Goal: Complete application form: Complete application form

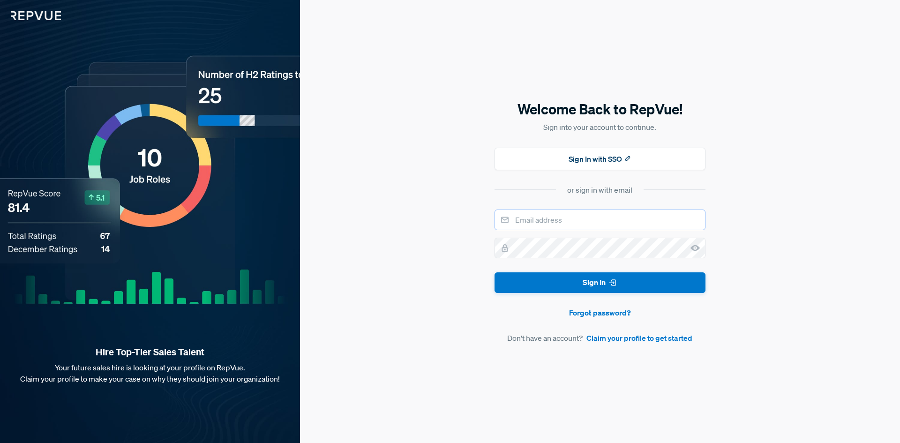
click at [545, 220] on input "email" at bounding box center [599, 219] width 211 height 21
type input "[PERSON_NAME][EMAIL_ADDRESS][DOMAIN_NAME]"
click at [614, 343] on link "Claim your profile to get started" at bounding box center [639, 337] width 106 height 11
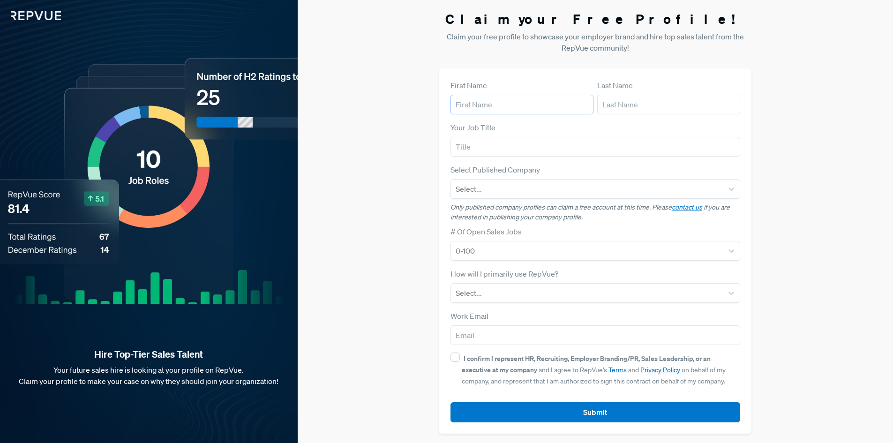
click at [521, 95] on input "text" at bounding box center [521, 105] width 143 height 20
type input "Sofiane"
type input "Sadaoui"
click at [504, 149] on input "text" at bounding box center [595, 147] width 290 height 20
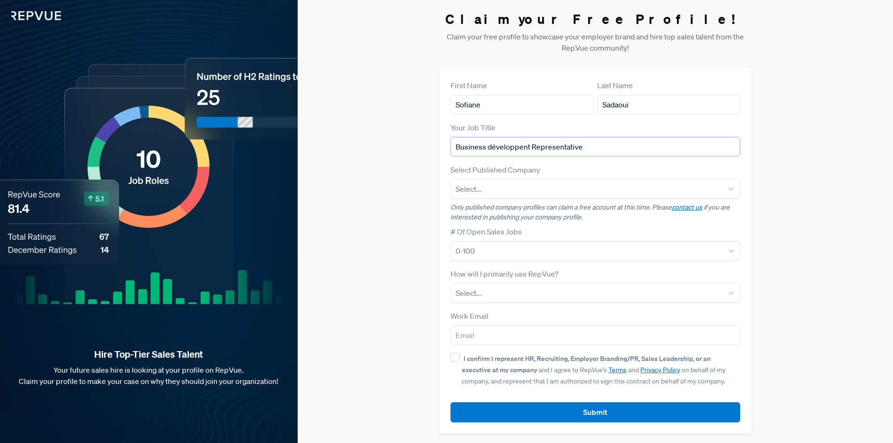
click at [495, 148] on input "Business développent Representative" at bounding box center [595, 147] width 290 height 20
drag, startPoint x: 529, startPoint y: 146, endPoint x: 489, endPoint y: 146, distance: 39.4
click at [489, 146] on input "Business développent Representative" at bounding box center [595, 147] width 290 height 20
type input "Business Development Representative"
click at [491, 192] on div at bounding box center [587, 188] width 263 height 13
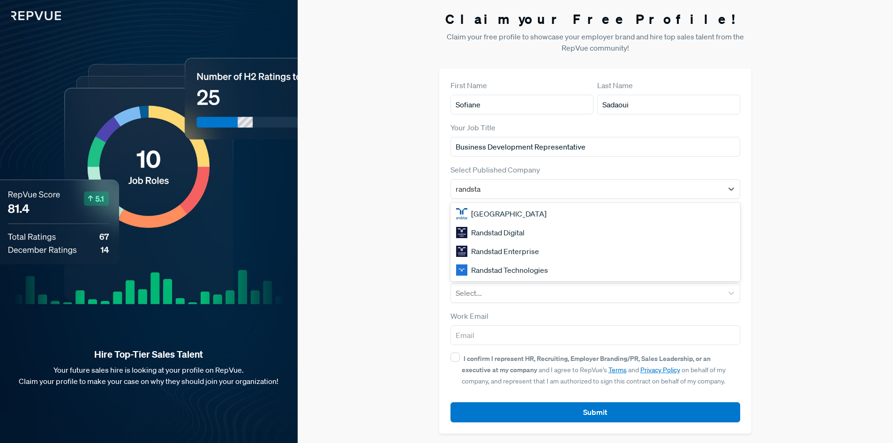
type input "randstad"
click at [531, 232] on div "Randstad Digital" at bounding box center [595, 232] width 290 height 19
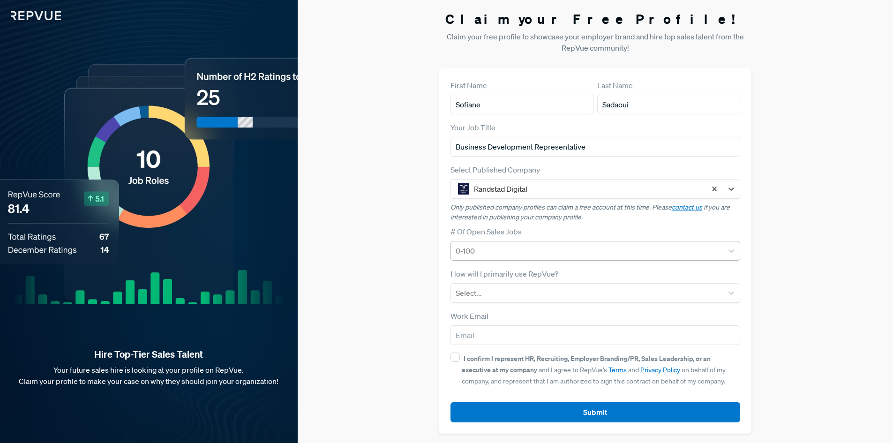
click at [499, 249] on div at bounding box center [587, 250] width 263 height 13
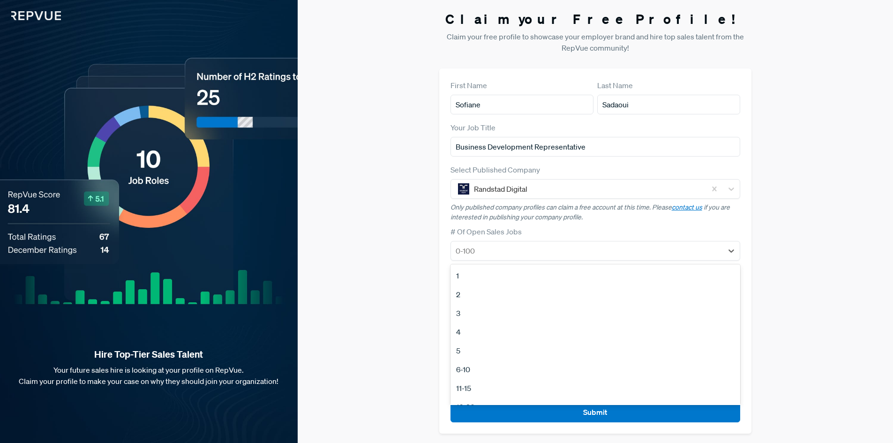
click at [476, 301] on div "2" at bounding box center [595, 294] width 290 height 19
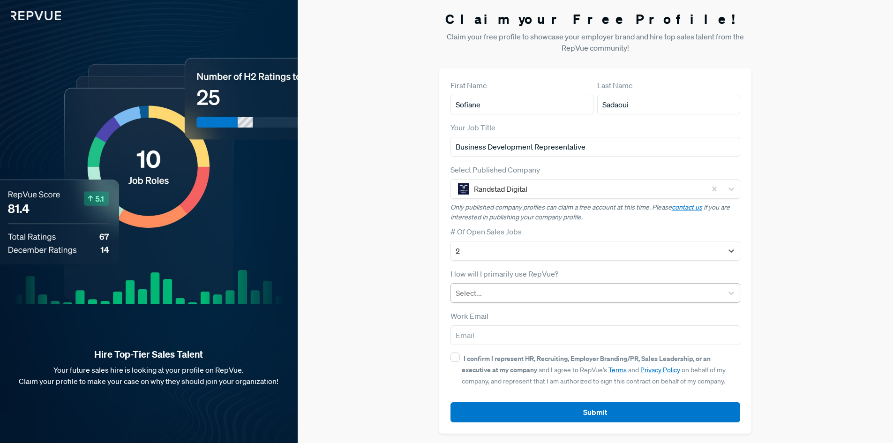
click at [498, 298] on div at bounding box center [587, 292] width 263 height 13
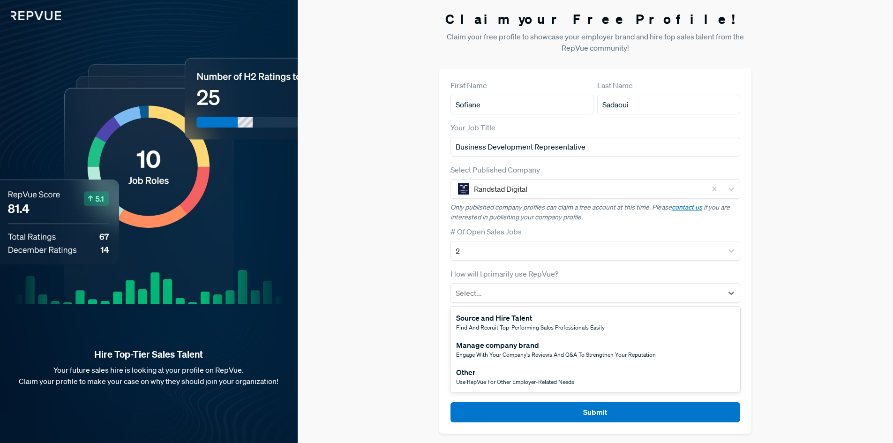
click at [499, 380] on span "Use RepVue for other employer-related needs" at bounding box center [515, 382] width 118 height 8
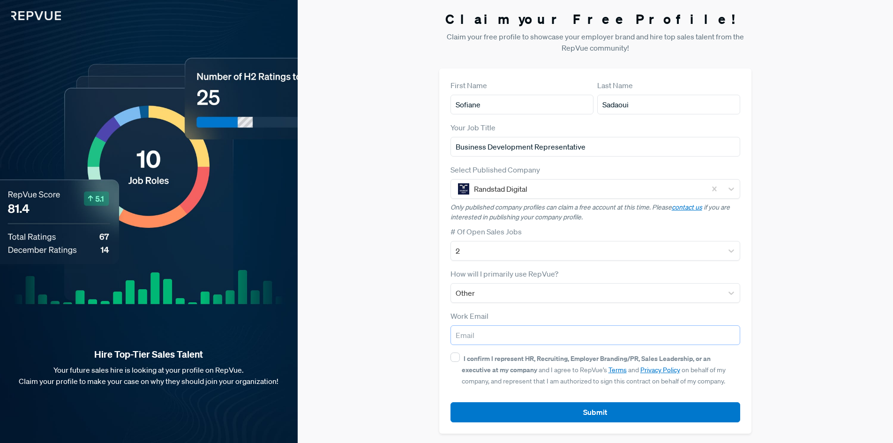
click at [523, 335] on input "email" at bounding box center [595, 335] width 290 height 20
type input "[PERSON_NAME][EMAIL_ADDRESS][DOMAIN_NAME]"
click at [462, 360] on div "I confirm I represent HR, Recruiting, Employer Branding/PR, Sales Leadership, o…" at bounding box center [601, 369] width 279 height 34
click at [460, 360] on input "I confirm I represent HR, Recruiting, Employer Branding/PR, Sales Leadership, o…" at bounding box center [454, 356] width 9 height 9
checkbox input "true"
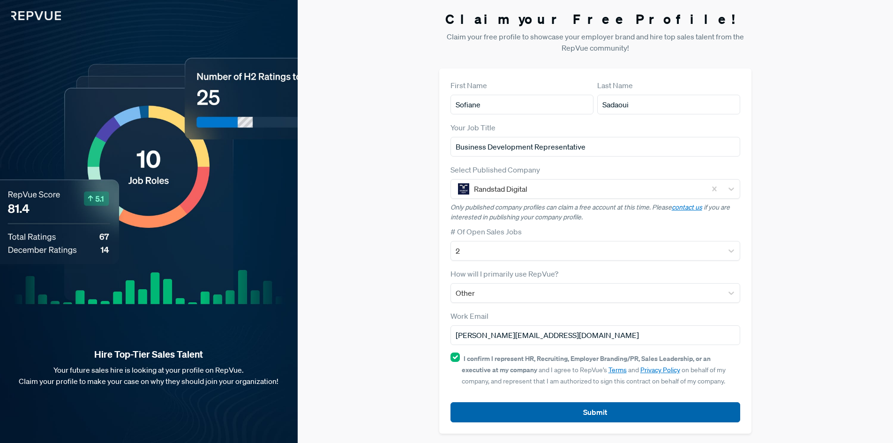
click at [508, 404] on button "Submit" at bounding box center [595, 412] width 290 height 20
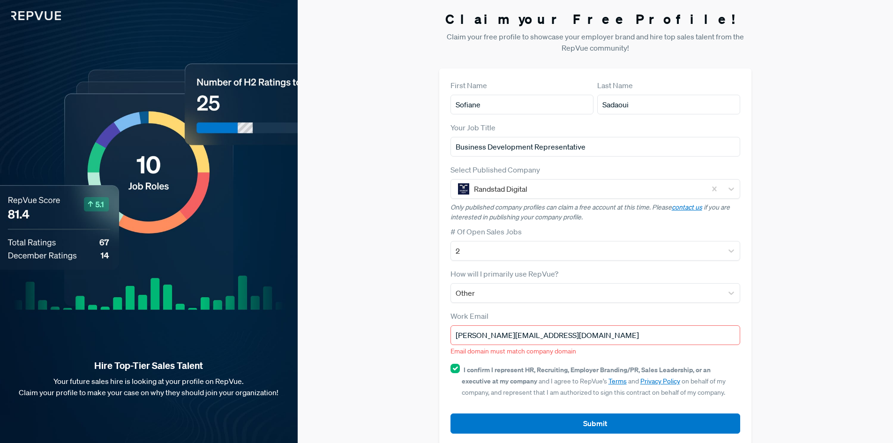
click at [545, 335] on input "[PERSON_NAME][EMAIL_ADDRESS][DOMAIN_NAME]" at bounding box center [595, 335] width 290 height 20
drag, startPoint x: 545, startPoint y: 335, endPoint x: 427, endPoint y: 332, distance: 117.7
click at [426, 331] on div "Claim your Free Profile! Claim your free profile to showcase your employer bran…" at bounding box center [595, 228] width 595 height 456
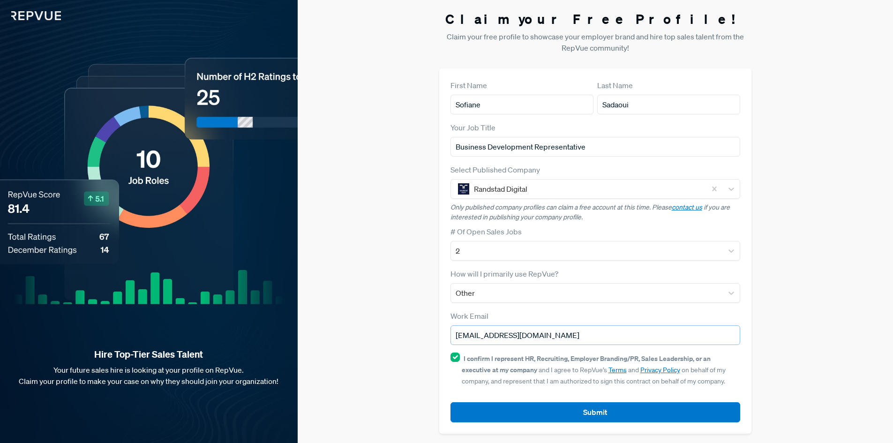
click at [540, 335] on input "[EMAIL_ADDRESS][DOMAIN_NAME]" at bounding box center [595, 335] width 290 height 20
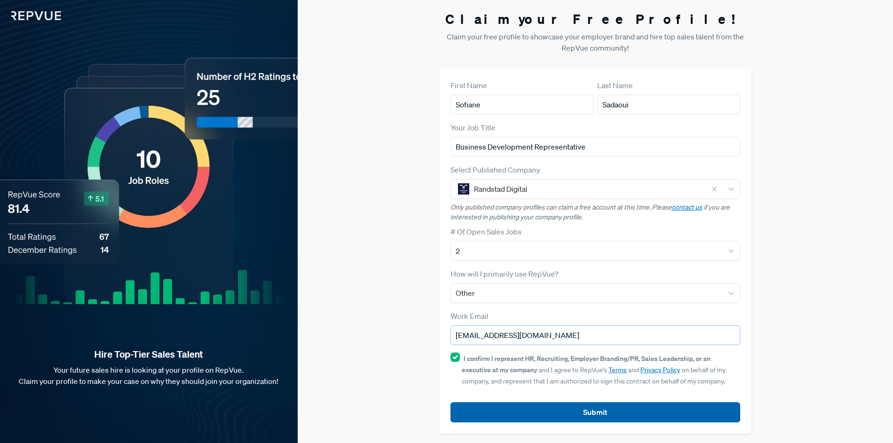
type input "[EMAIL_ADDRESS][DOMAIN_NAME]"
click at [583, 413] on button "Submit" at bounding box center [595, 412] width 290 height 20
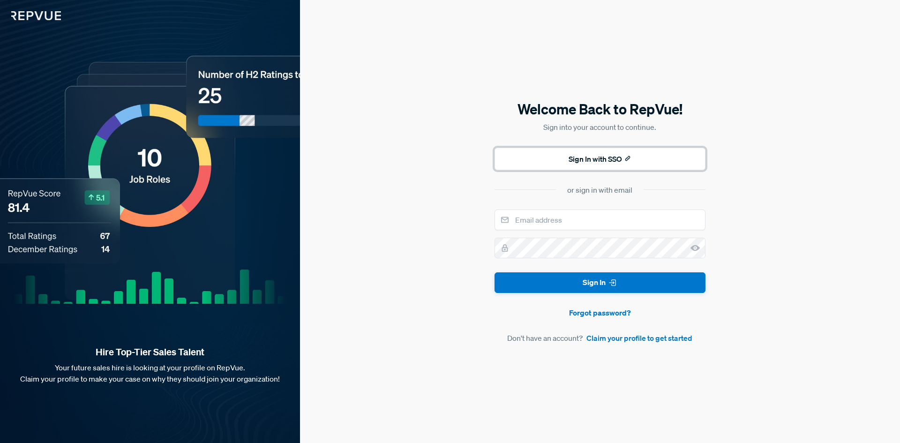
click at [555, 160] on button "Sign In with SSO" at bounding box center [599, 159] width 211 height 22
